Goal: Communication & Community: Answer question/provide support

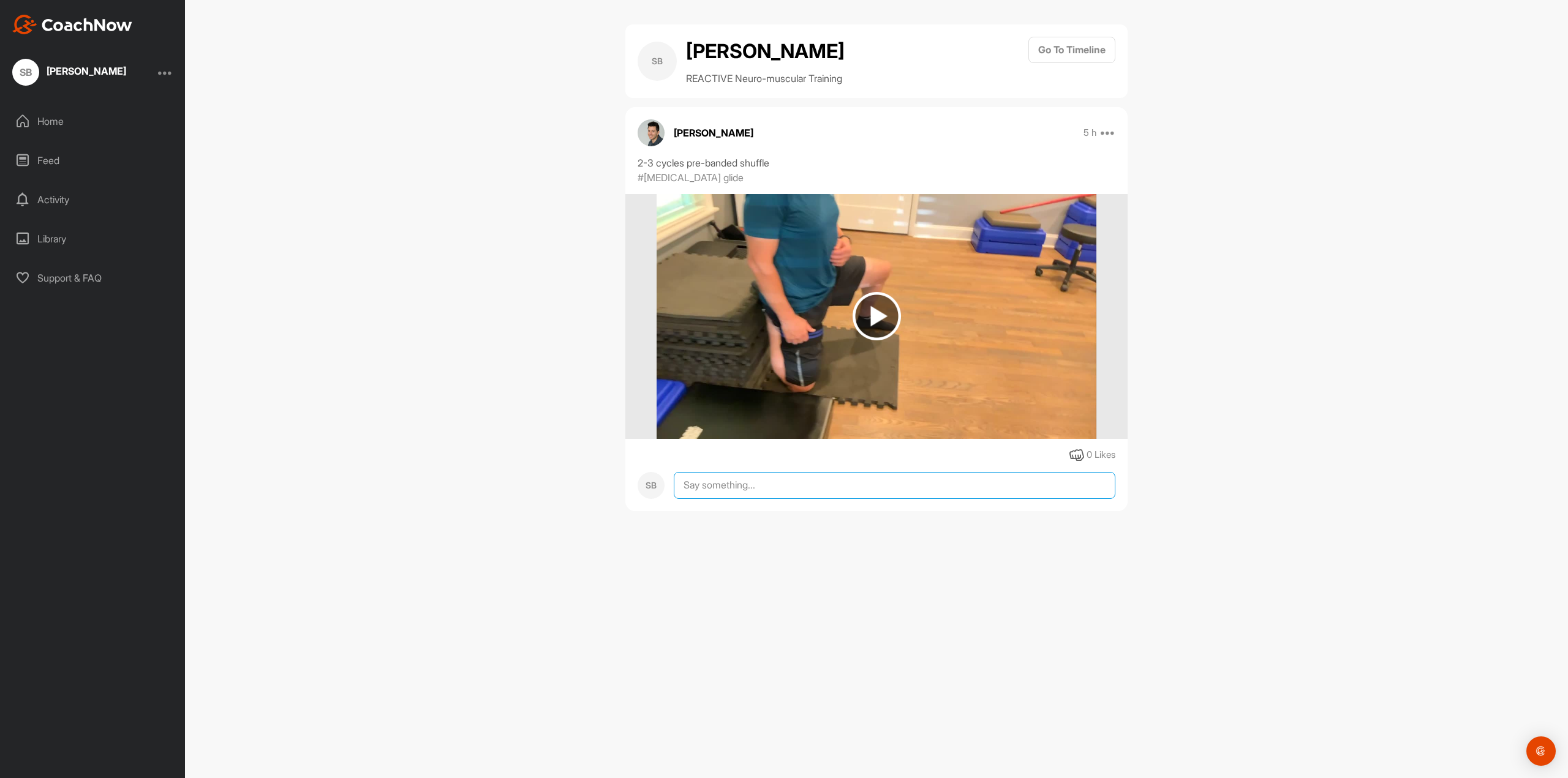
click at [711, 489] on textarea at bounding box center [894, 485] width 442 height 27
type textarea "Forgot to ask - can/should I run at all or total stop for a while? And when I'm…"
click at [1093, 623] on span "Reply" at bounding box center [1092, 626] width 25 height 12
click at [738, 717] on textarea at bounding box center [894, 715] width 442 height 27
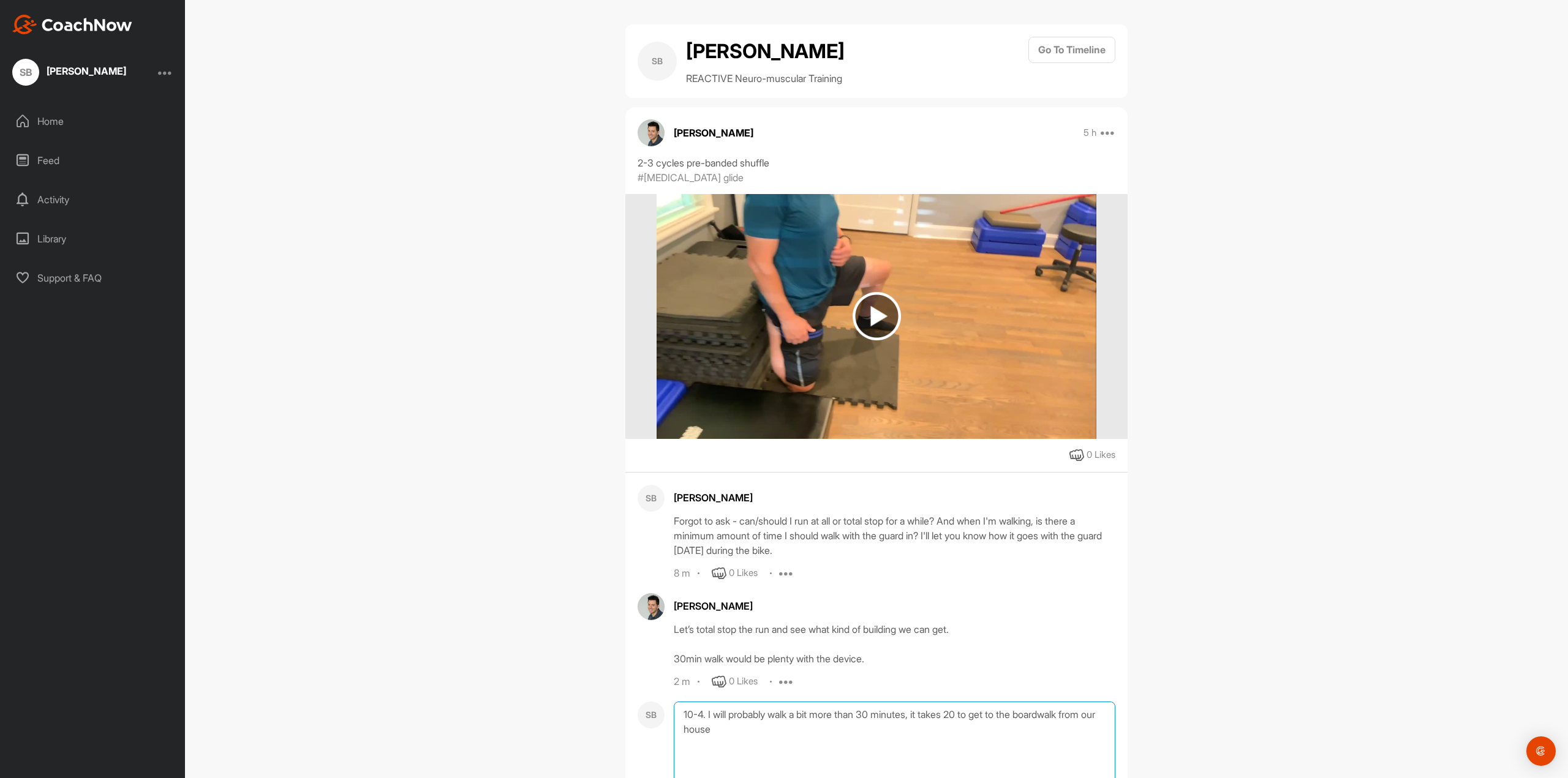
click at [959, 715] on textarea "10-4. I will probably walk a bit more than 30 minutes, it takes 20 to get to th…" at bounding box center [894, 762] width 442 height 122
click at [834, 726] on textarea "10-4. I will probably walk a bit more than 30 minutes, it takes 15-20 to get to…" at bounding box center [894, 762] width 442 height 122
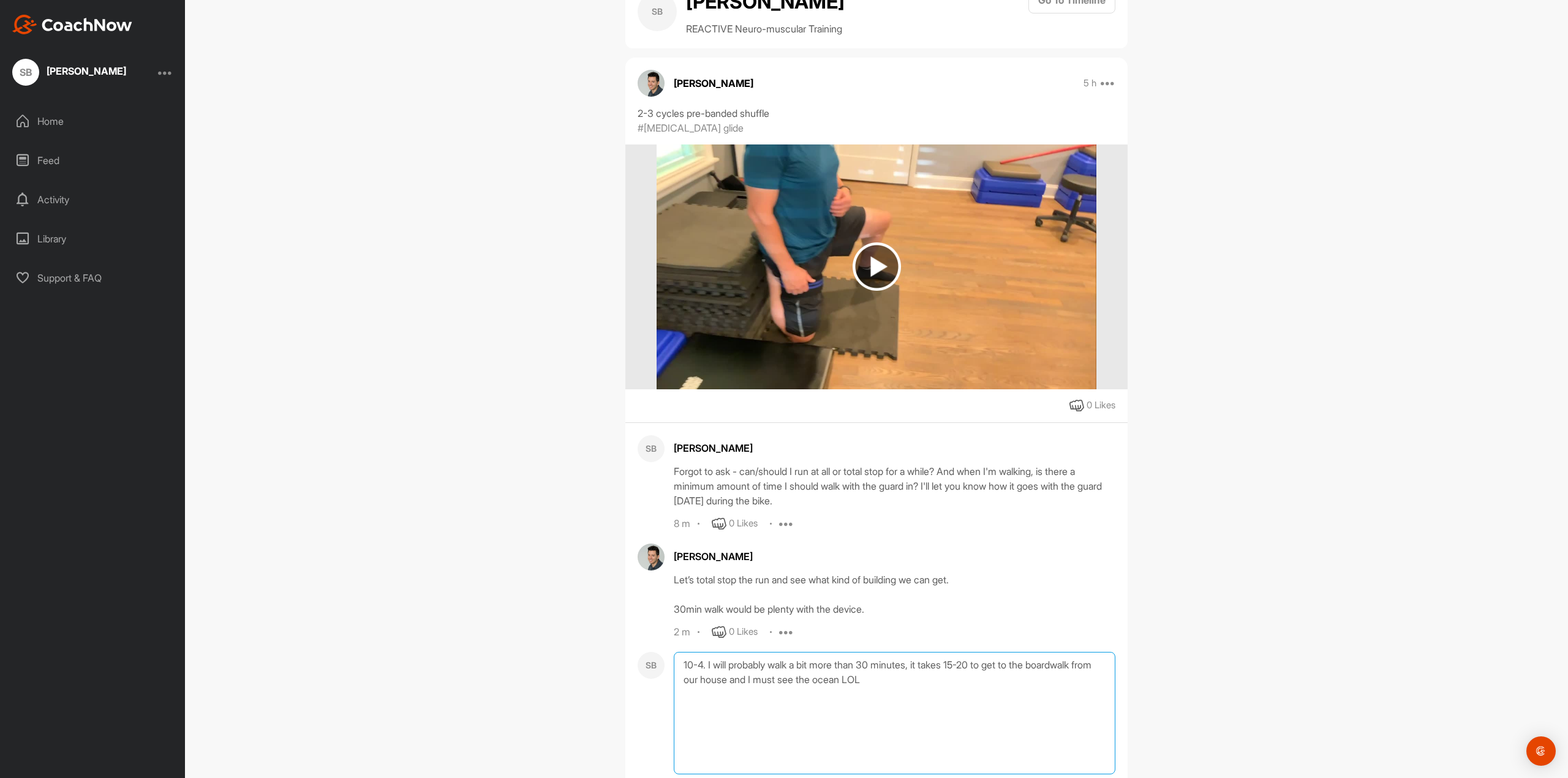
scroll to position [122, 0]
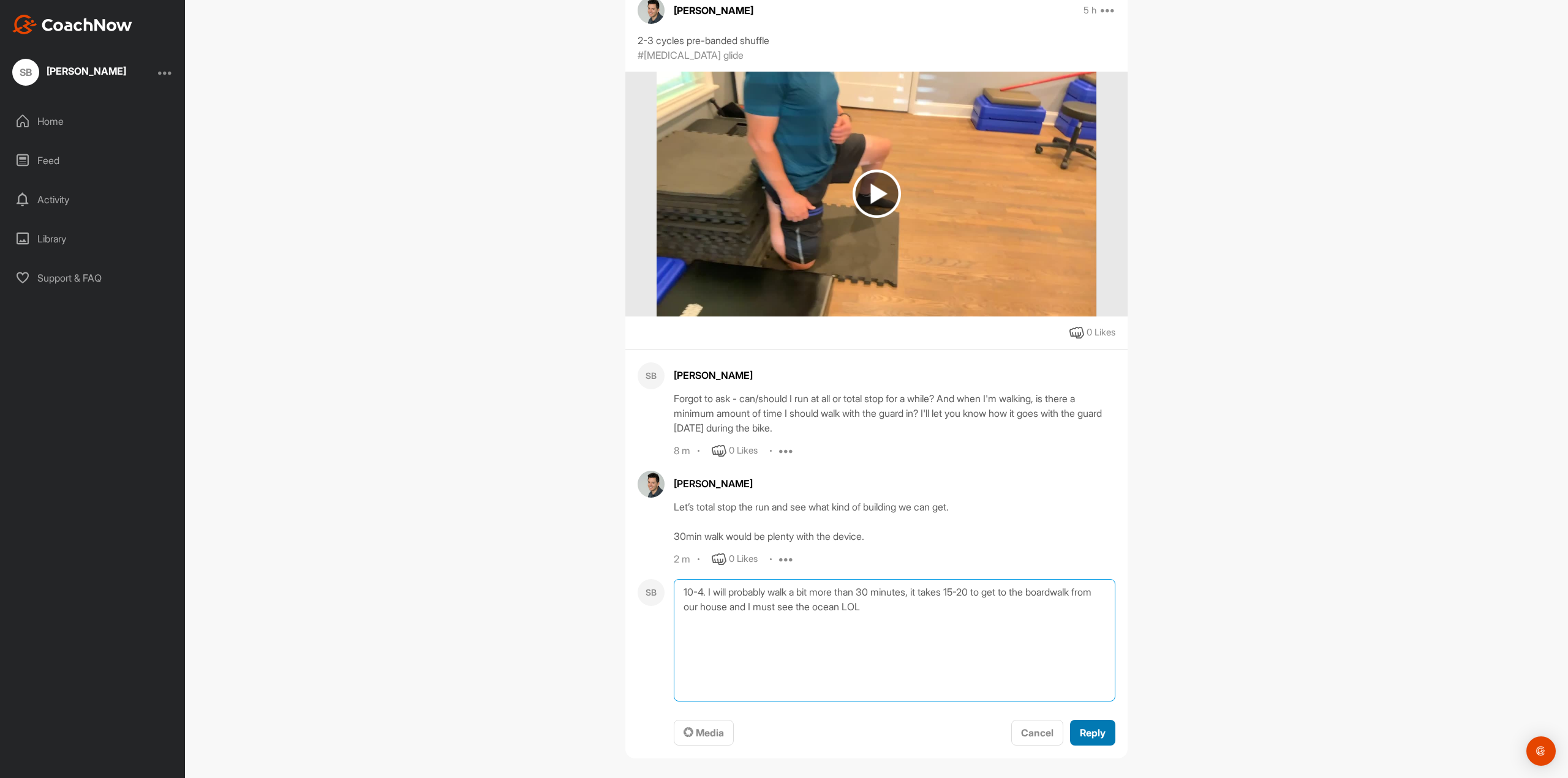
type textarea "10-4. I will probably walk a bit more than 30 minutes, it takes 15-20 to get to…"
click at [1096, 733] on span "Reply" at bounding box center [1092, 733] width 25 height 12
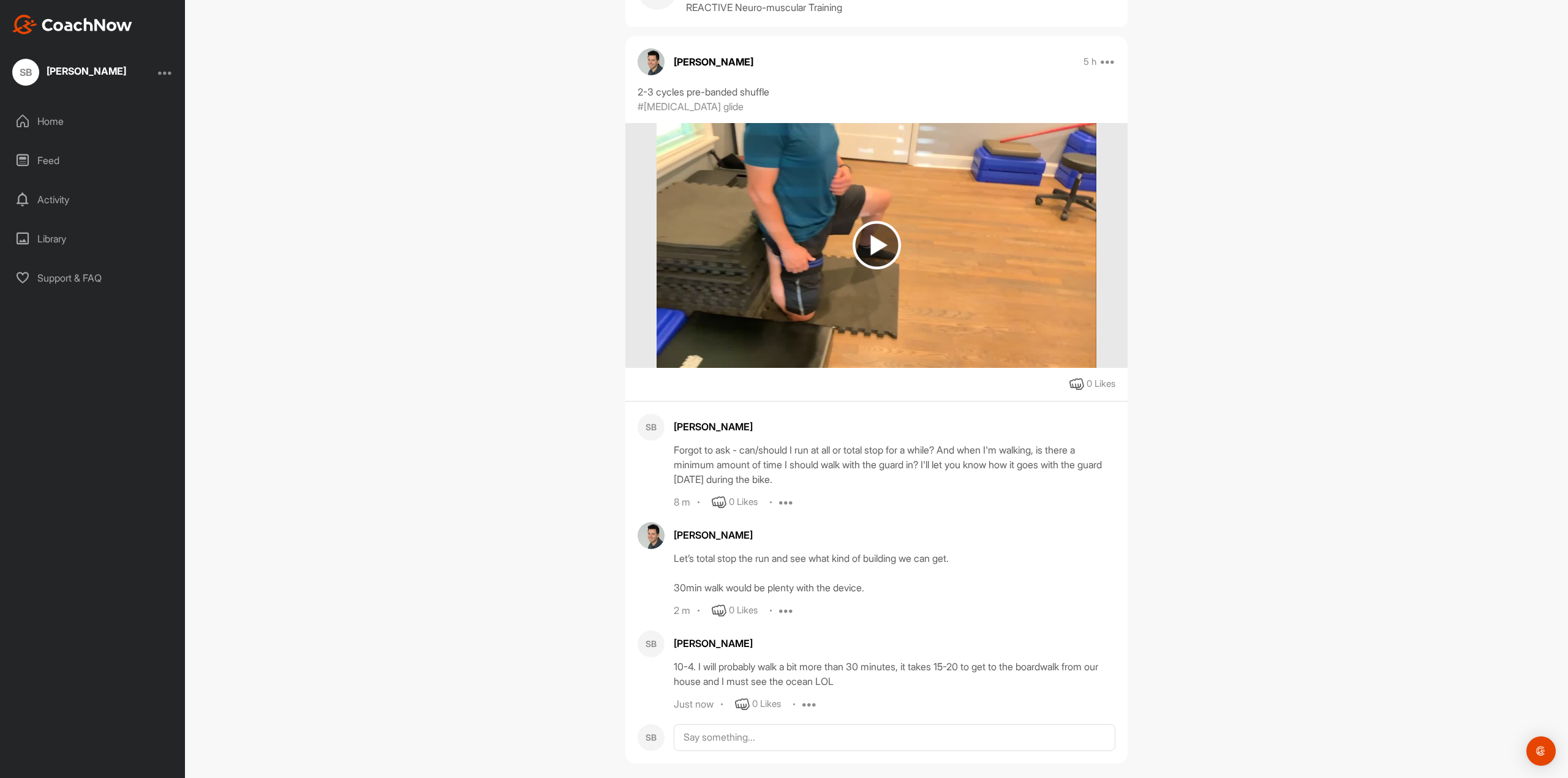
scroll to position [83, 0]
